Goal: Check status

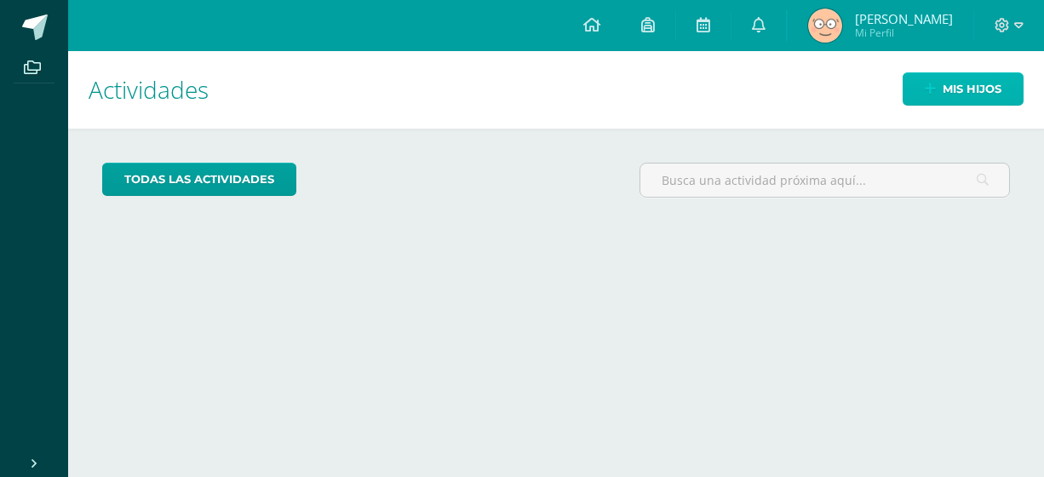
click at [959, 101] on span "Mis hijos" at bounding box center [971, 88] width 59 height 31
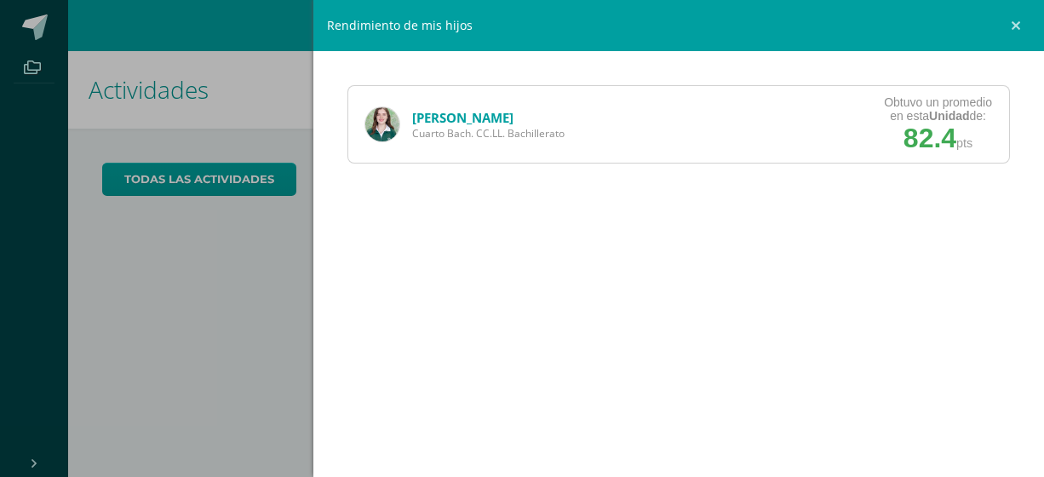
click at [450, 117] on link "[PERSON_NAME]" at bounding box center [462, 117] width 101 height 17
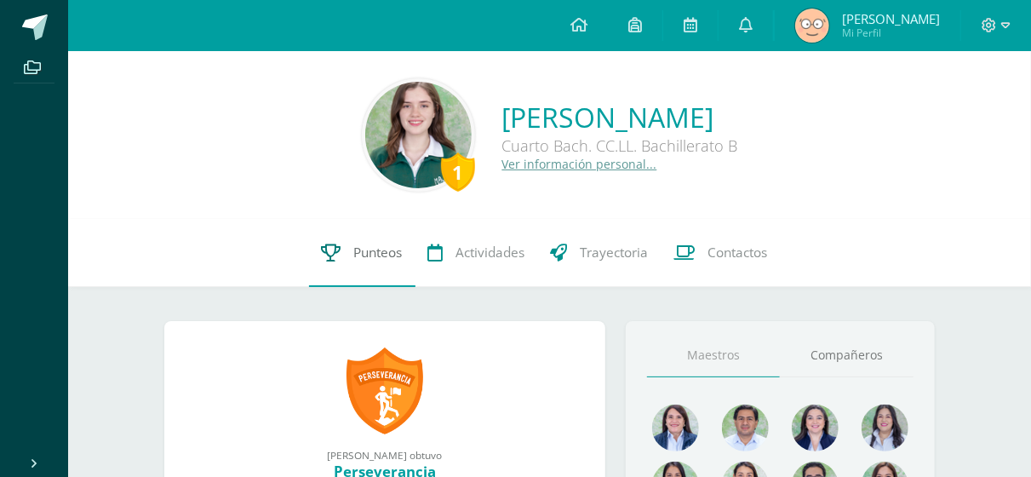
click at [379, 260] on span "Punteos" at bounding box center [378, 252] width 49 height 18
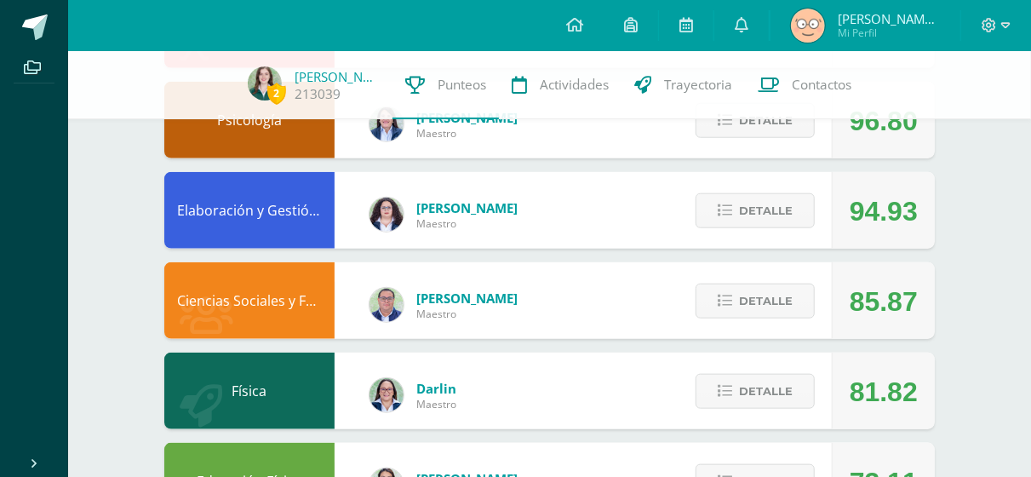
scroll to position [604, 0]
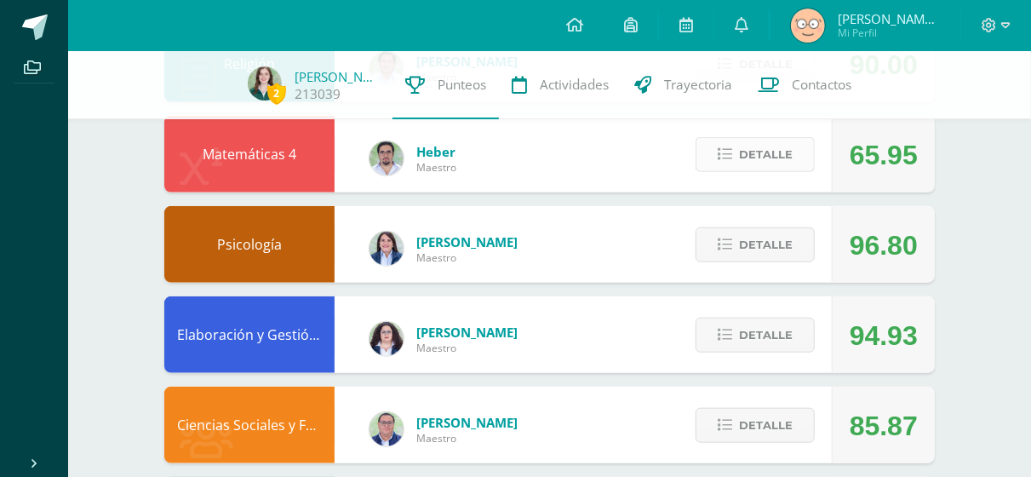
click at [752, 164] on span "Detalle" at bounding box center [766, 154] width 54 height 31
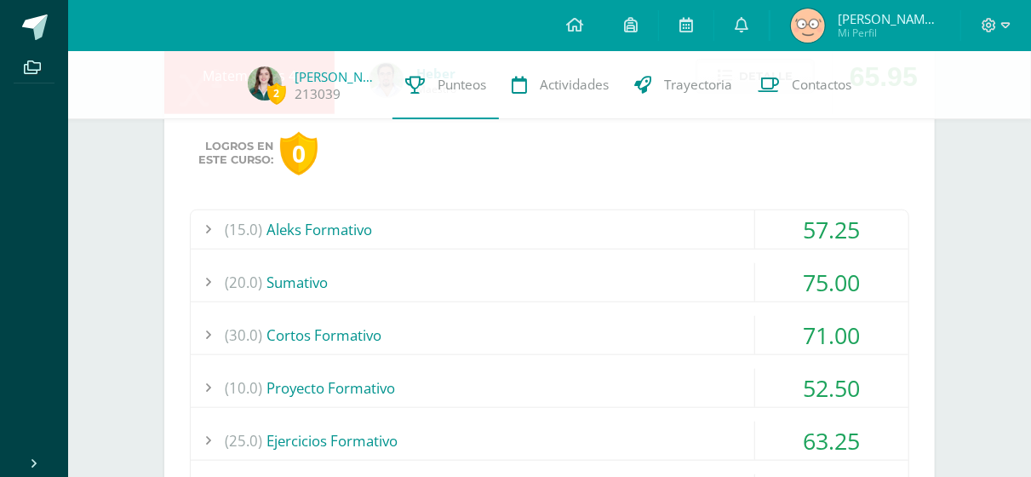
scroll to position [684, 0]
click at [733, 224] on div "(15.0) Aleks Formativo" at bounding box center [550, 228] width 718 height 38
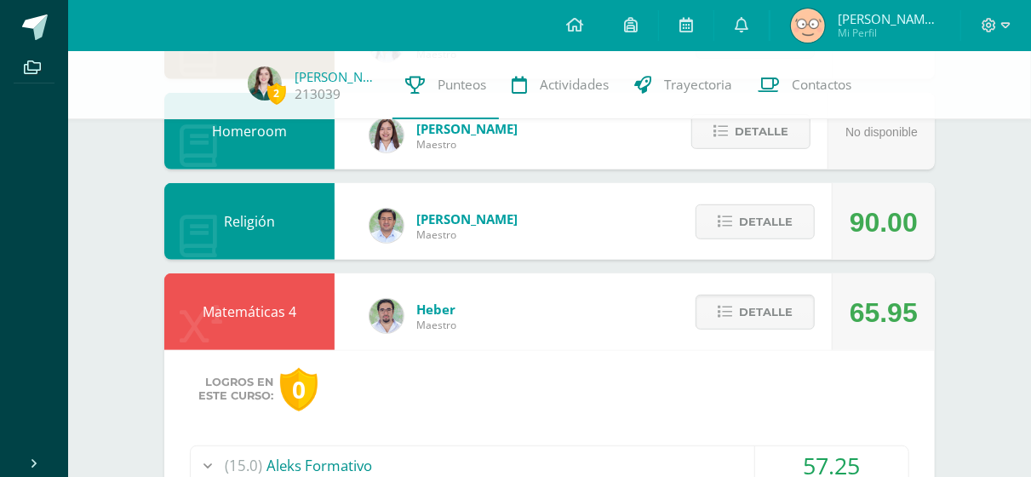
scroll to position [438, 0]
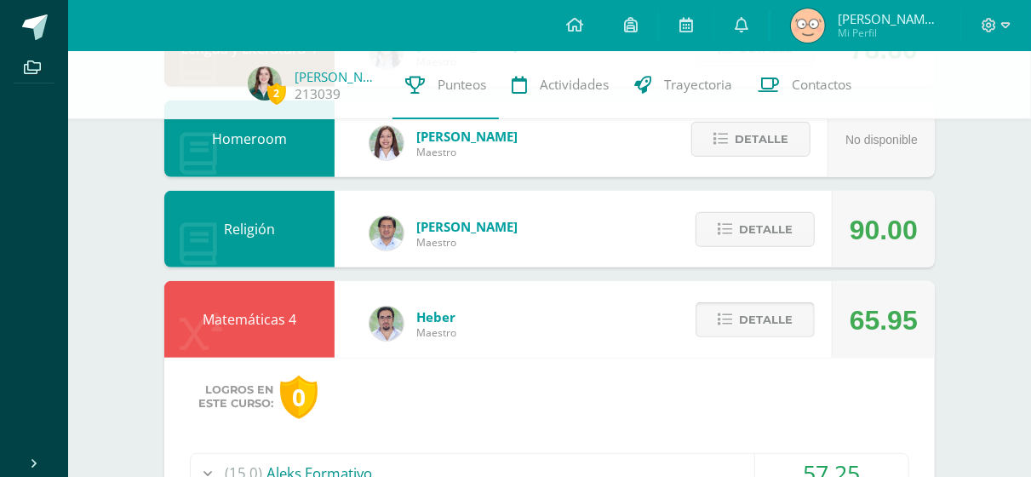
click at [754, 323] on span "Detalle" at bounding box center [766, 319] width 54 height 31
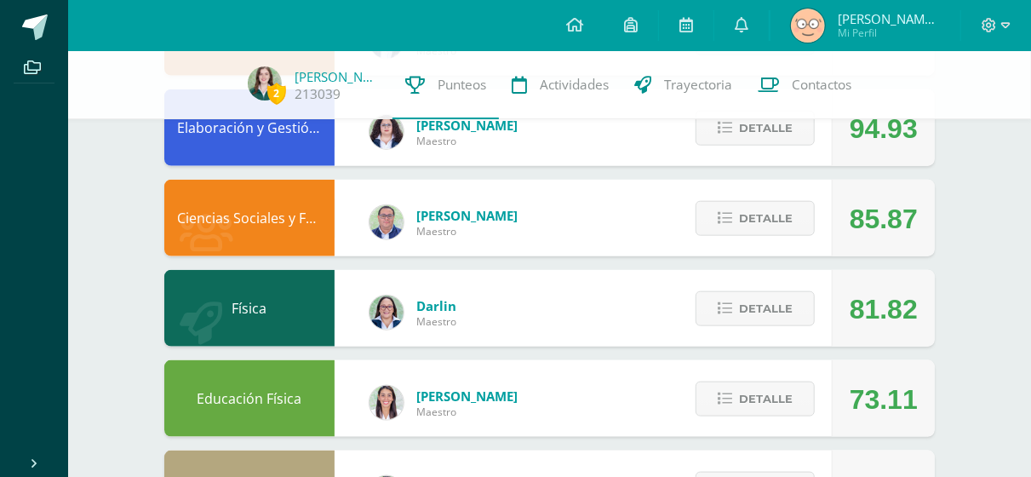
scroll to position [811, 0]
